Goal: Obtain resource: Download file/media

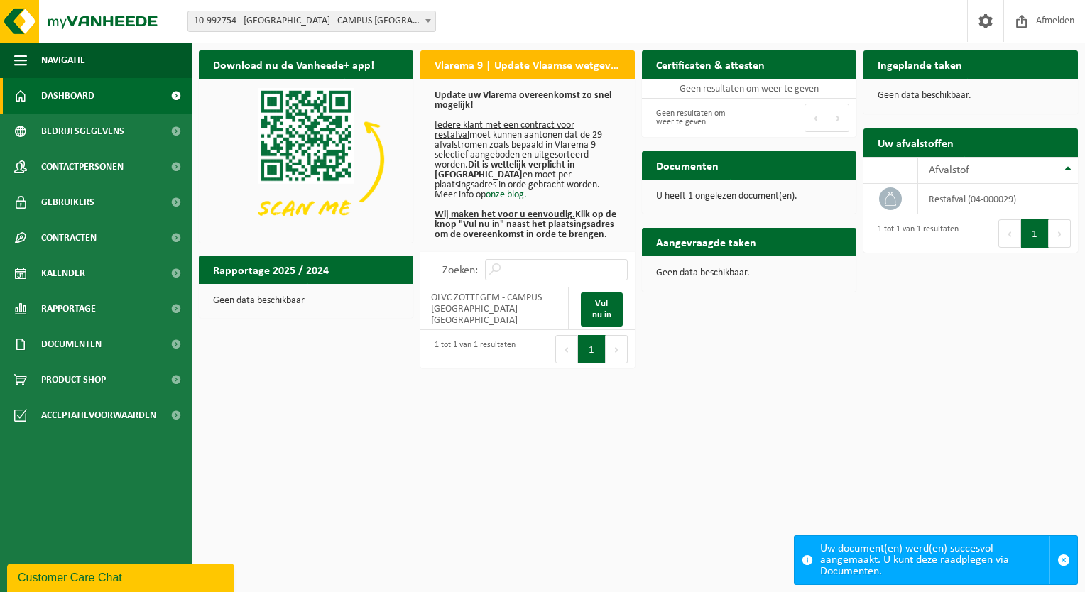
click at [748, 200] on p "U heeft 1 ongelezen document(en)." at bounding box center [749, 197] width 186 height 10
click at [678, 163] on h2 "Documenten" at bounding box center [687, 165] width 91 height 28
click at [951, 200] on td "restafval (04-000029)" at bounding box center [998, 199] width 160 height 31
click at [62, 276] on span "Kalender" at bounding box center [63, 274] width 44 height 36
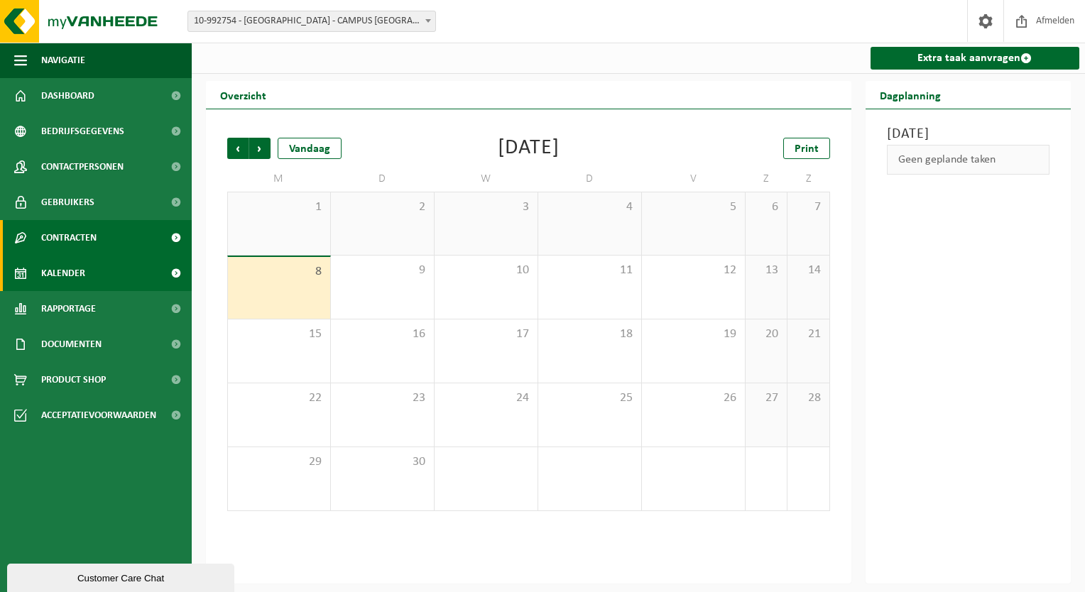
click at [70, 240] on span "Contracten" at bounding box center [68, 238] width 55 height 36
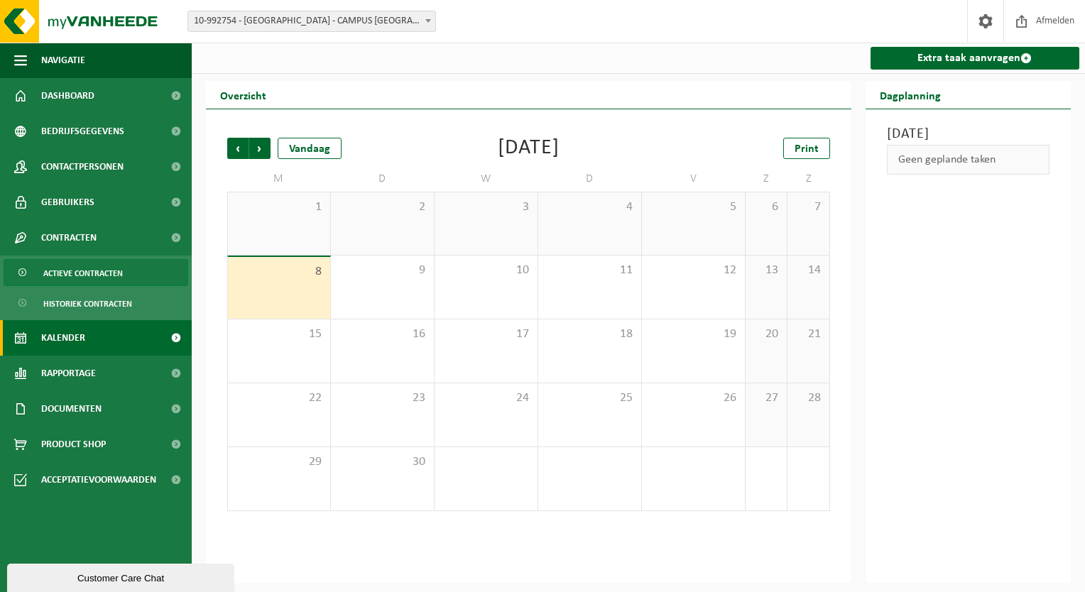
click at [71, 271] on span "Actieve contracten" at bounding box center [83, 273] width 80 height 27
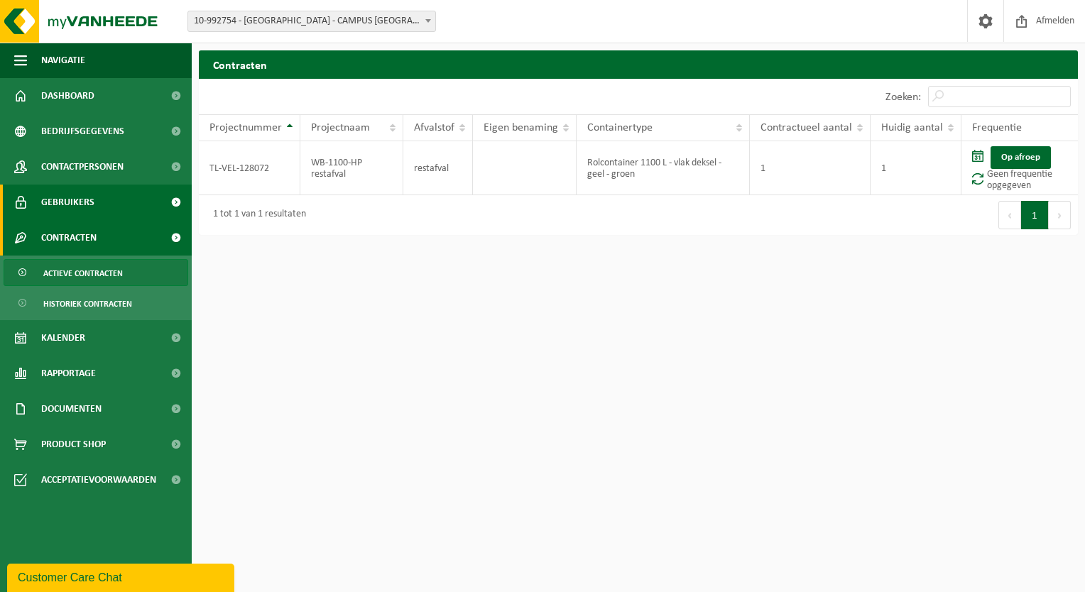
click at [68, 200] on span "Gebruikers" at bounding box center [67, 203] width 53 height 36
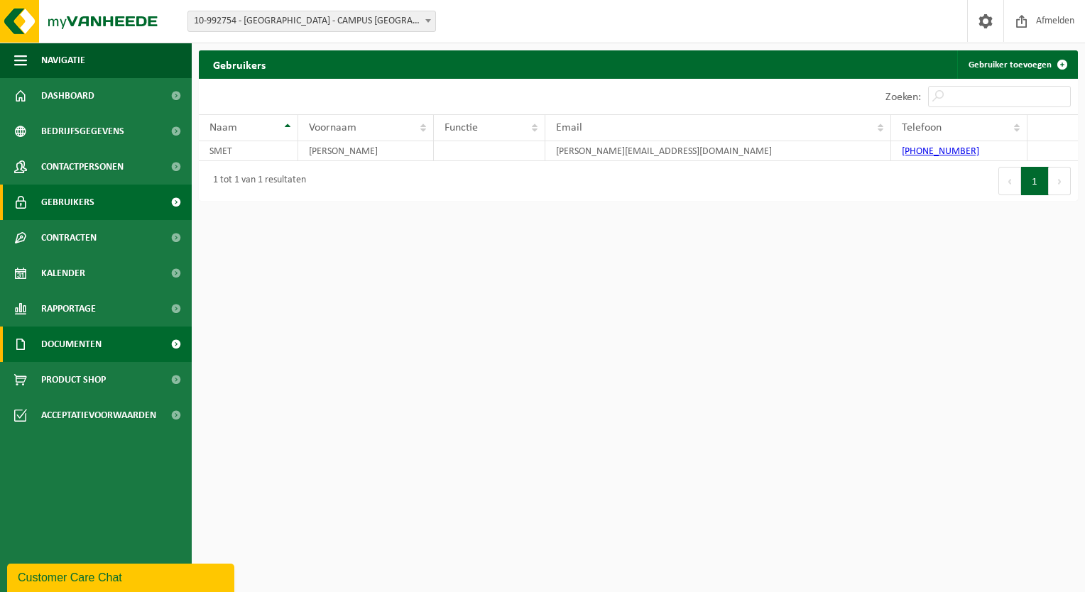
click at [53, 345] on span "Documenten" at bounding box center [71, 345] width 60 height 36
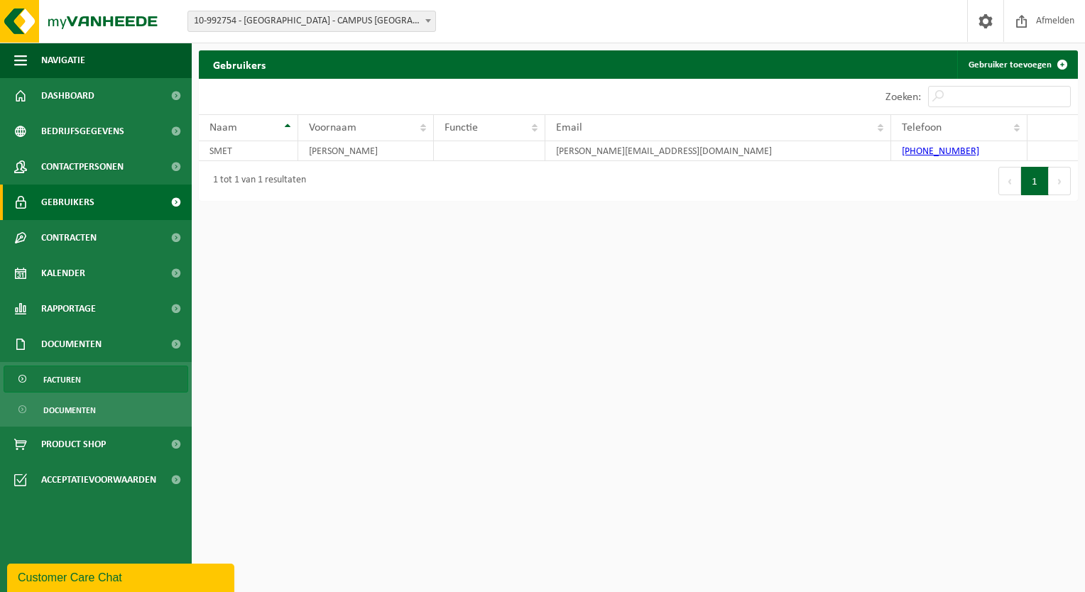
click at [63, 386] on span "Facturen" at bounding box center [62, 380] width 38 height 27
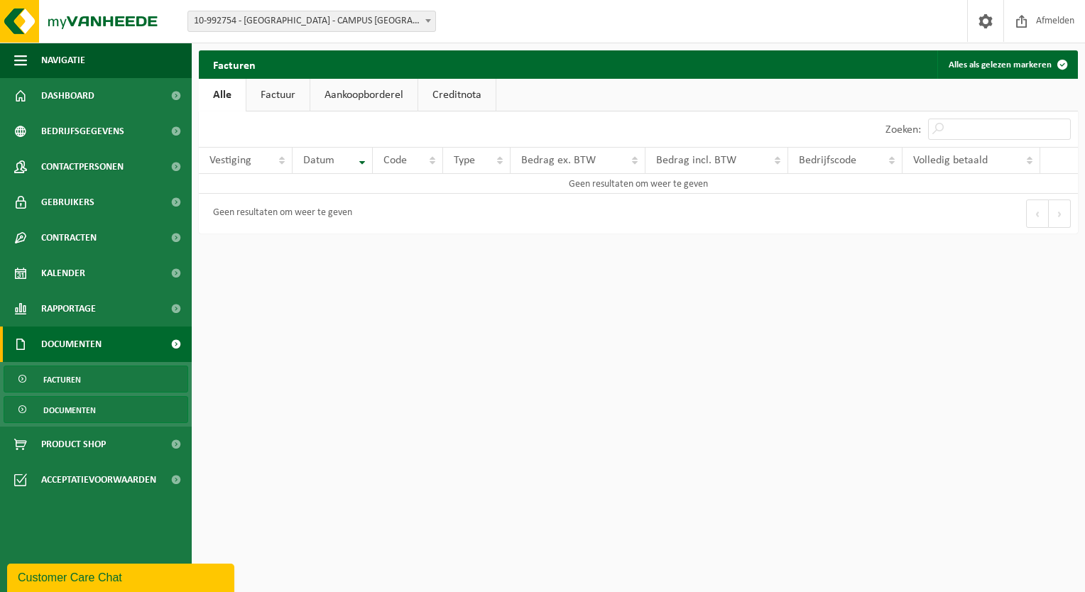
click at [80, 412] on span "Documenten" at bounding box center [69, 410] width 53 height 27
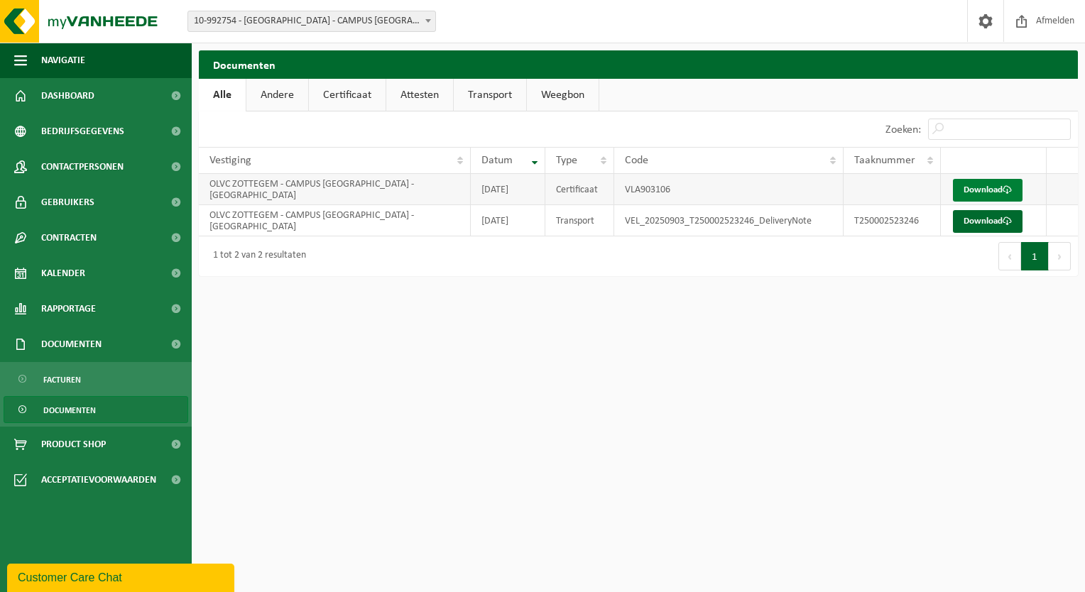
click at [994, 185] on link "Download" at bounding box center [988, 190] width 70 height 23
